Goal: Navigation & Orientation: Find specific page/section

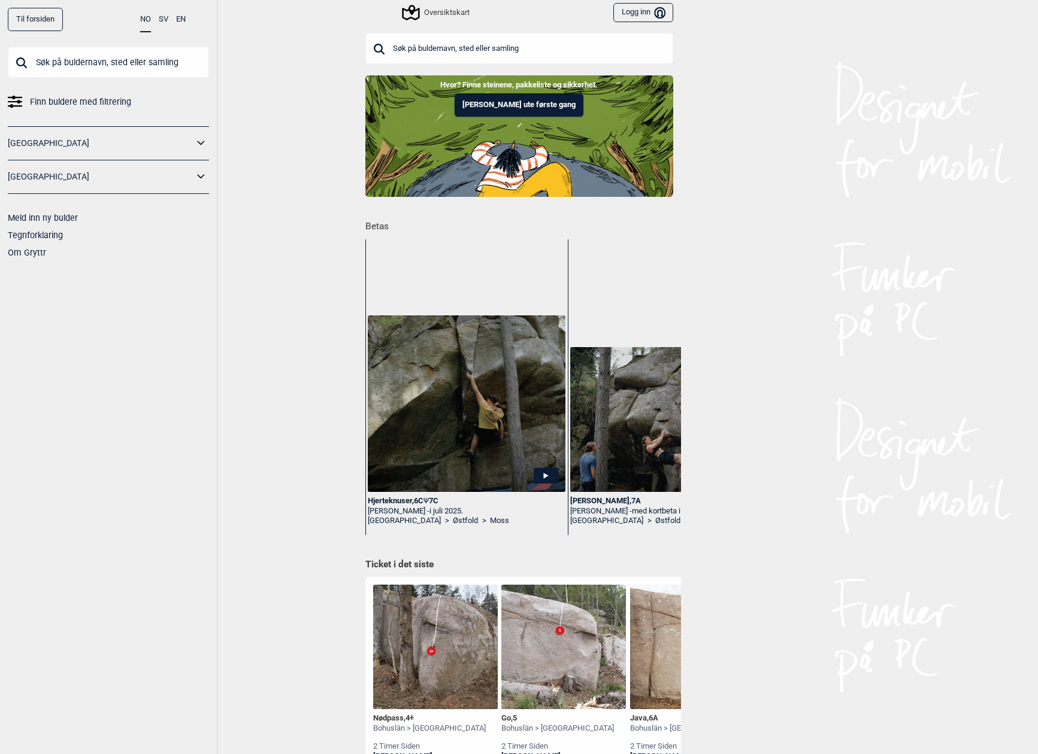
click at [55, 22] on link "Til forsiden" at bounding box center [35, 19] width 55 height 23
click at [444, 14] on div "Oversiktskart" at bounding box center [437, 12] width 66 height 14
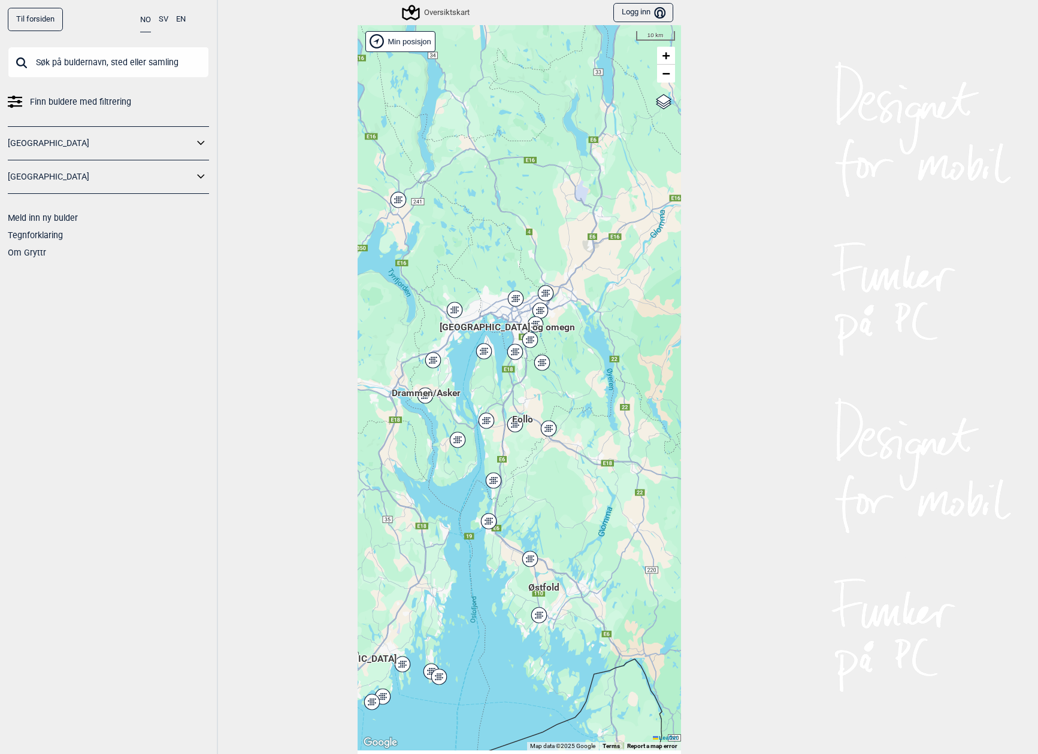
drag, startPoint x: 523, startPoint y: 345, endPoint x: 579, endPoint y: 381, distance: 66.8
click at [579, 381] on div "Hallingdal Stange [GEOGRAPHIC_DATA] syd [GEOGRAPHIC_DATA] og omegn [GEOGRAPHIC_…" at bounding box center [518, 388] width 323 height 726
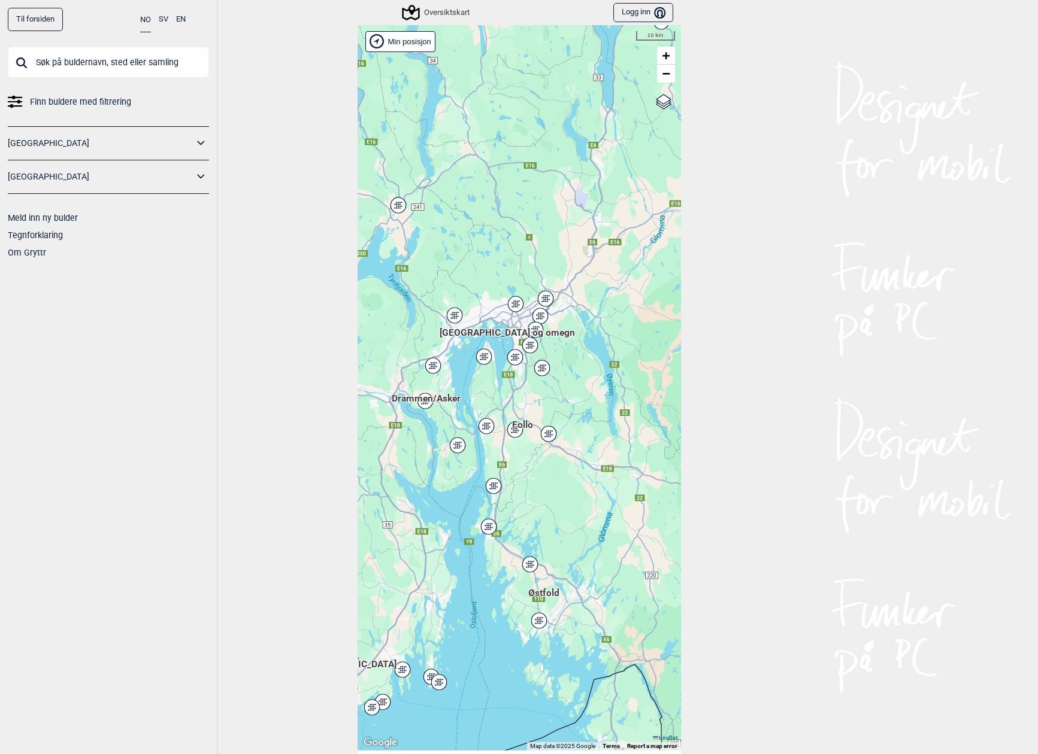
click at [431, 15] on div "Oversiktskart" at bounding box center [437, 12] width 66 height 14
click at [431, 14] on div "Oversiktskart" at bounding box center [437, 12] width 66 height 14
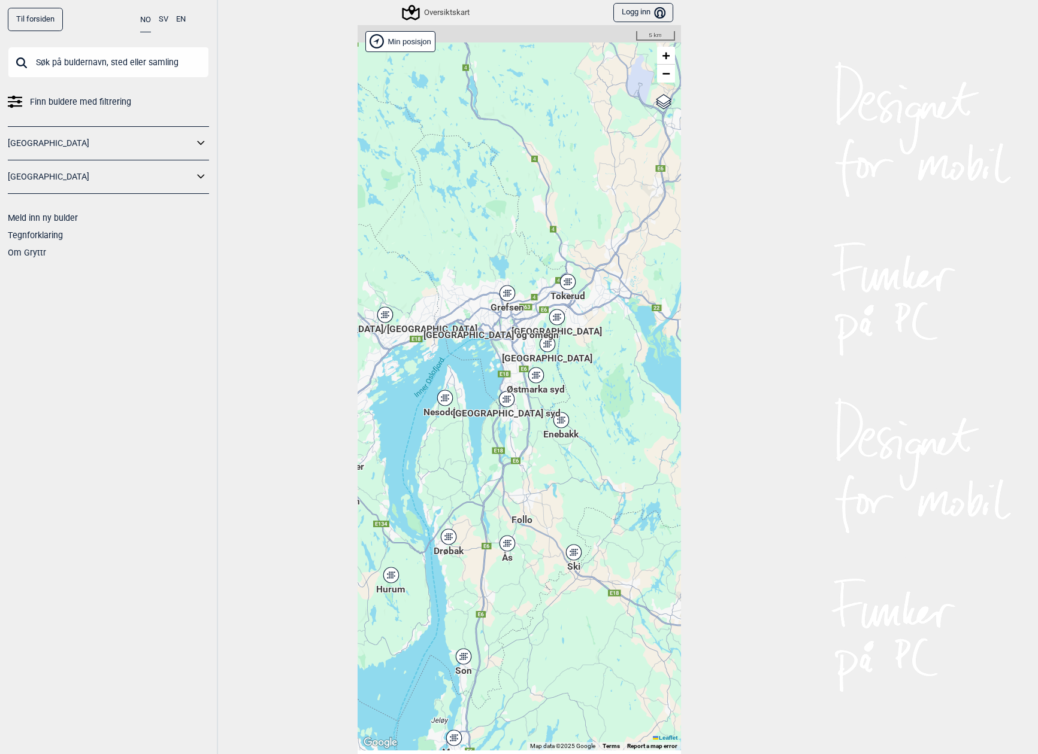
drag, startPoint x: 568, startPoint y: 363, endPoint x: 541, endPoint y: 358, distance: 26.8
click at [585, 383] on div "Hallingdal Stange [GEOGRAPHIC_DATA] syd [GEOGRAPHIC_DATA] og omegn [GEOGRAPHIC_…" at bounding box center [518, 388] width 323 height 726
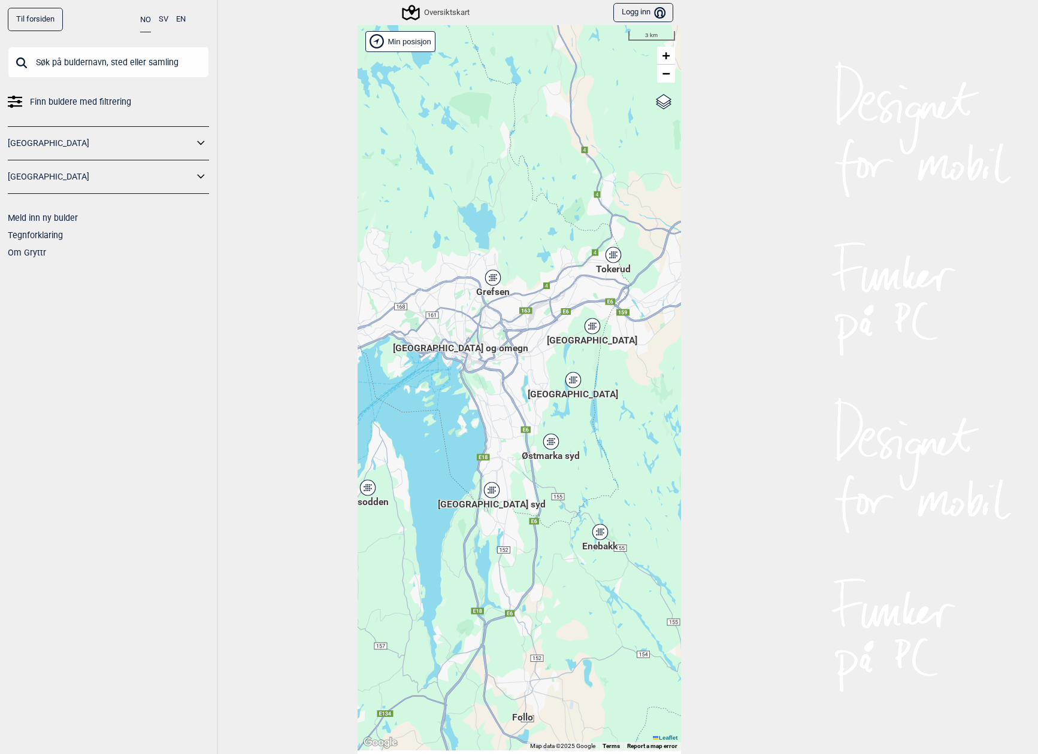
drag, startPoint x: 557, startPoint y: 348, endPoint x: 477, endPoint y: 360, distance: 81.8
click at [477, 360] on div "Hallingdal Stange [GEOGRAPHIC_DATA] syd [GEOGRAPHIC_DATA] og omegn [GEOGRAPHIC_…" at bounding box center [518, 388] width 323 height 726
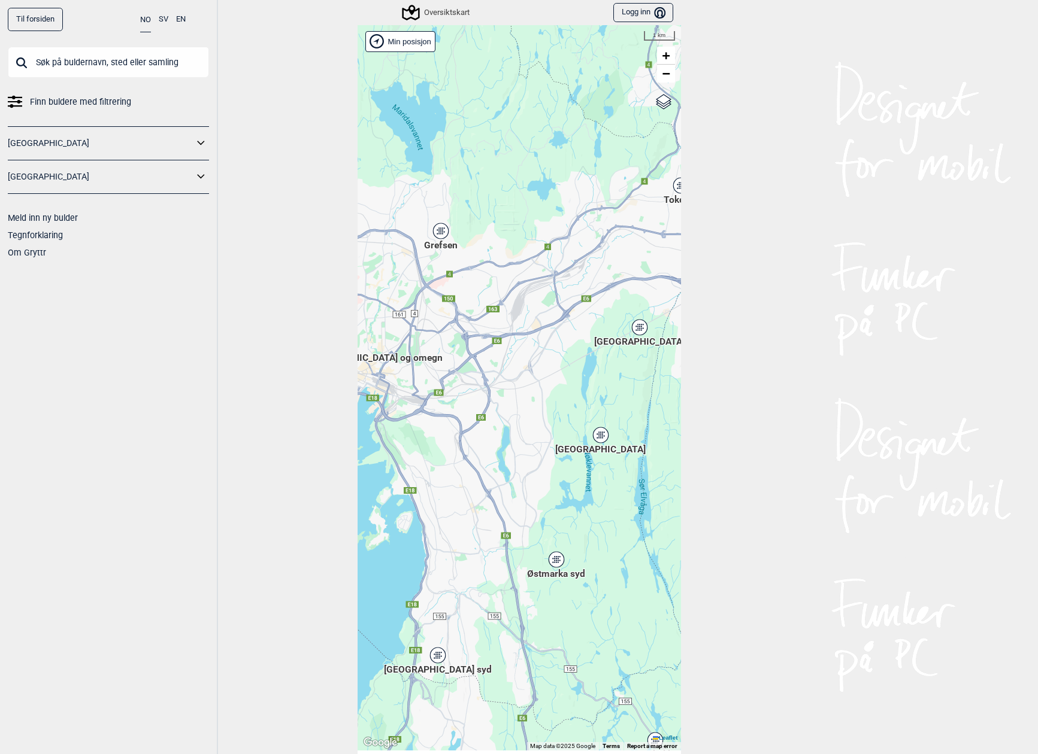
drag, startPoint x: 525, startPoint y: 319, endPoint x: 569, endPoint y: 354, distance: 56.3
click at [569, 354] on div "Hallingdal Stange [GEOGRAPHIC_DATA] syd [GEOGRAPHIC_DATA] og omegn [GEOGRAPHIC_…" at bounding box center [518, 388] width 323 height 726
